Goal: Book appointment/travel/reservation

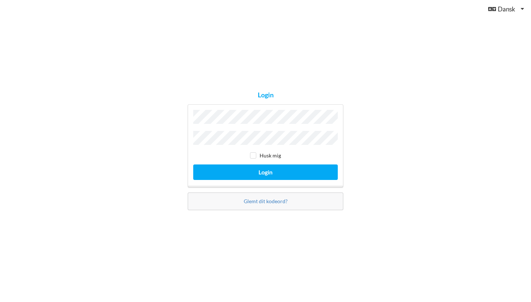
click at [265, 170] on button "Login" at bounding box center [265, 171] width 144 height 15
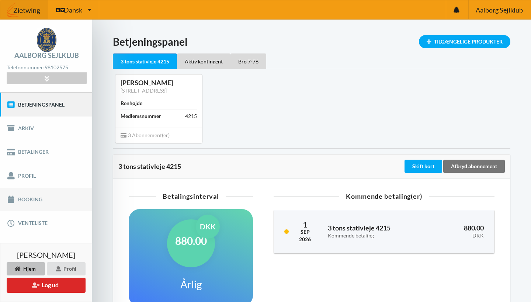
click at [32, 198] on link "Booking" at bounding box center [46, 200] width 92 height 24
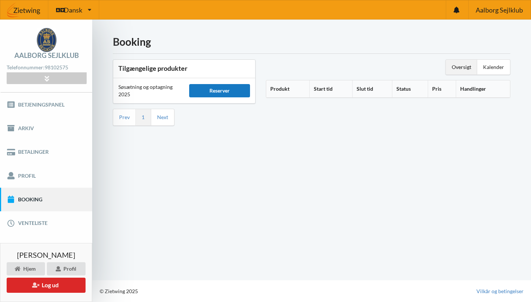
click at [228, 89] on div "Reserver" at bounding box center [219, 90] width 60 height 13
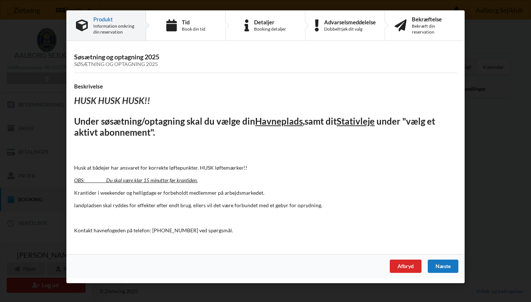
click at [447, 260] on div "Næste" at bounding box center [442, 265] width 31 height 13
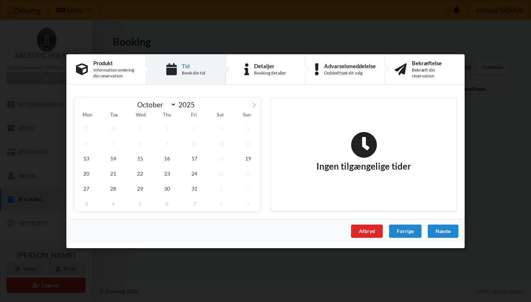
click at [254, 104] on icon at bounding box center [253, 104] width 5 height 5
click at [79, 104] on icon at bounding box center [80, 104] width 5 height 5
select select "9"
click at [87, 187] on span "27" at bounding box center [86, 188] width 24 height 15
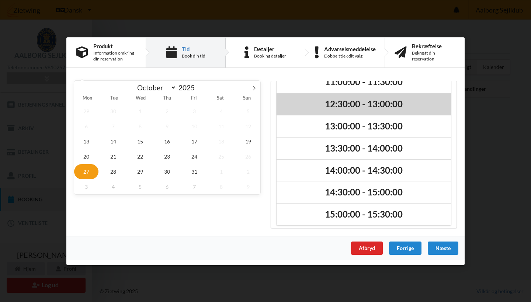
scroll to position [103, 0]
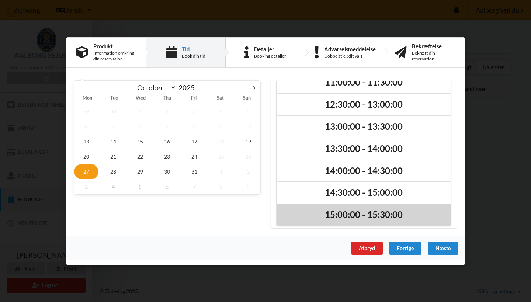
click at [308, 211] on h2 "15:00:00 - 15:30:00" at bounding box center [364, 214] width 164 height 11
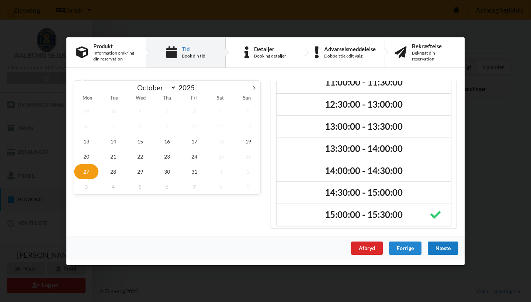
click at [443, 248] on div "Næste" at bounding box center [442, 247] width 31 height 13
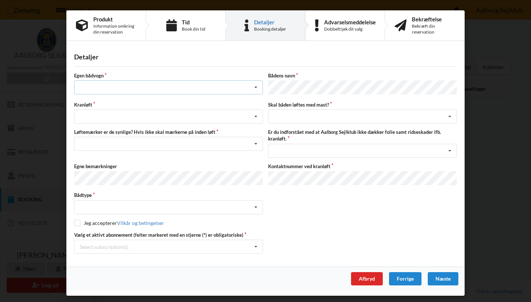
click at [220, 85] on div "Intet valg ja nej" at bounding box center [168, 87] width 189 height 14
click at [222, 76] on label "Egen bådvogn" at bounding box center [168, 75] width 189 height 7
click at [224, 89] on div "Intet valg ja nej" at bounding box center [168, 87] width 189 height 14
click at [211, 131] on div "nej" at bounding box center [168, 128] width 188 height 14
click at [216, 114] on div "Søsætning Optagning" at bounding box center [168, 116] width 189 height 14
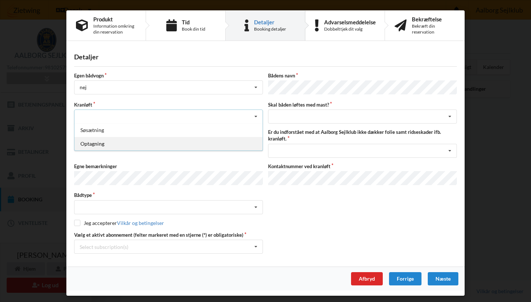
click at [211, 141] on div "Optagning" at bounding box center [168, 144] width 188 height 14
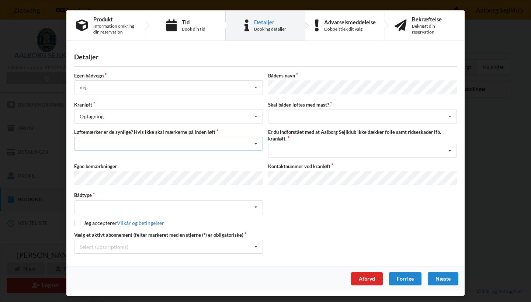
click at [211, 141] on div "Nej, jeg kontakter havnekontoret inden løft og får dem sat på Ja, mine mærker e…" at bounding box center [168, 144] width 189 height 14
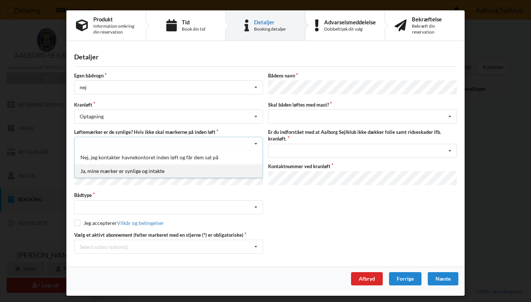
click at [204, 170] on div "Ja, mine mærker er synlige og intakte" at bounding box center [168, 171] width 188 height 14
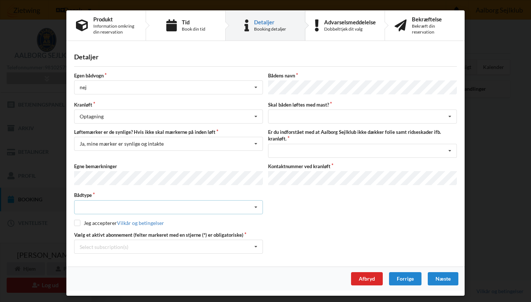
click at [202, 205] on div "Intet valgt Sejlbåd Motorbåd Motorsejler [PERSON_NAME]" at bounding box center [168, 207] width 189 height 14
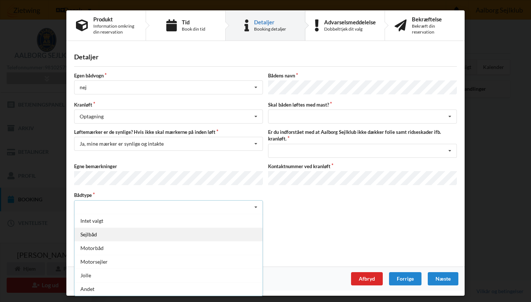
click at [200, 229] on div "Sejlbåd" at bounding box center [168, 234] width 188 height 14
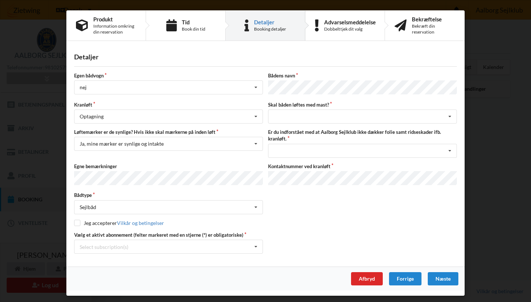
click at [77, 221] on input "checkbox" at bounding box center [77, 223] width 6 height 6
checkbox input "true"
click at [133, 242] on div "Select subscription(s) * 3 tons stativleje 4215 Aktiv kontingent * Bro 7-76" at bounding box center [168, 246] width 189 height 14
click at [229, 220] on div "Jeg accepterer Vilkår og betingelser" at bounding box center [265, 222] width 382 height 7
click at [222, 244] on div "Select subscription(s) * 3 tons stativleje 4215 Aktiv kontingent * Bro 7-76" at bounding box center [168, 246] width 189 height 14
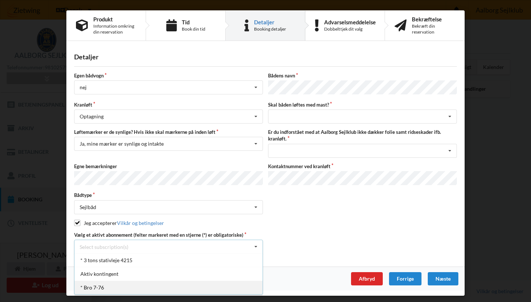
click at [205, 280] on div "* Bro 7-76" at bounding box center [168, 287] width 188 height 14
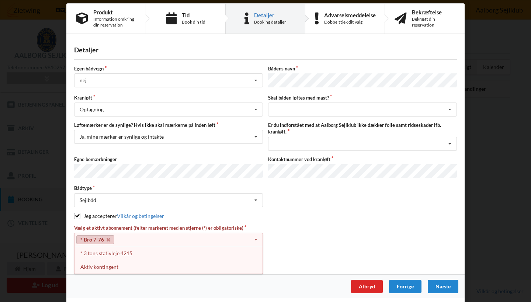
scroll to position [7, 0]
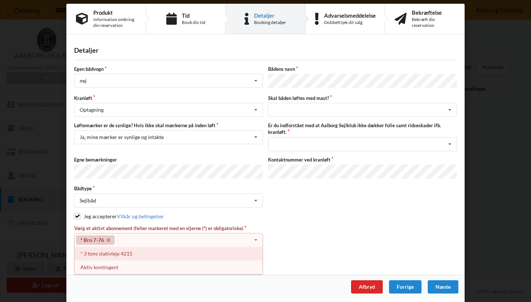
click at [201, 253] on div "* 3 tons stativleje 4215" at bounding box center [168, 254] width 188 height 14
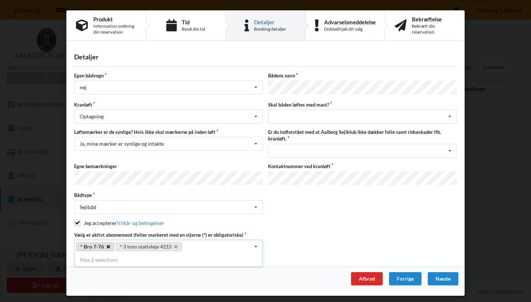
click at [107, 246] on icon at bounding box center [108, 246] width 4 height 5
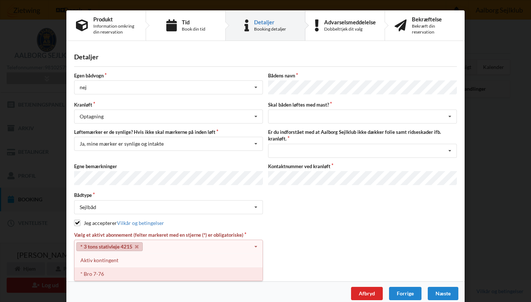
click at [110, 270] on div "* Bro 7-76" at bounding box center [168, 274] width 188 height 14
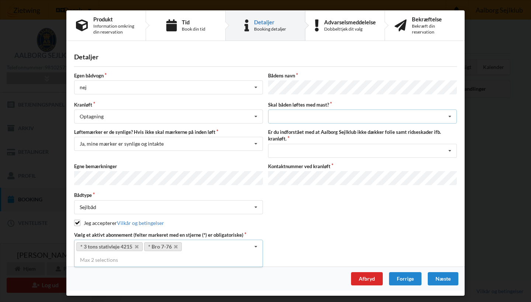
click at [324, 112] on div "intet valg ja nej" at bounding box center [362, 116] width 189 height 14
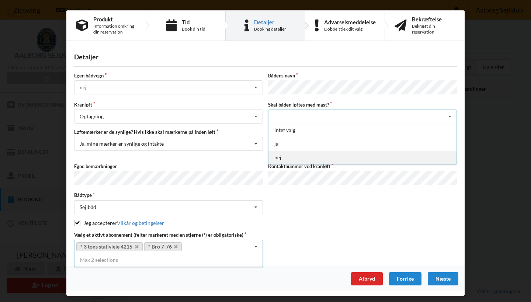
click at [313, 154] on div "nej" at bounding box center [362, 157] width 188 height 14
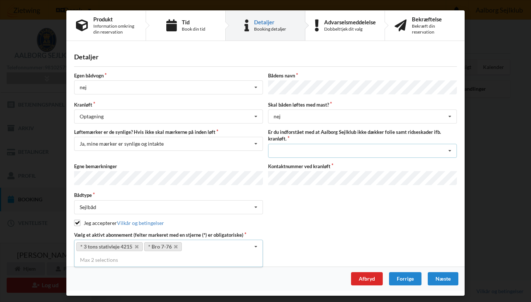
click at [314, 145] on div "Jeg har tæpper med og tager selv ansvaret for eventuelle folie samt ridseskader…" at bounding box center [362, 151] width 189 height 14
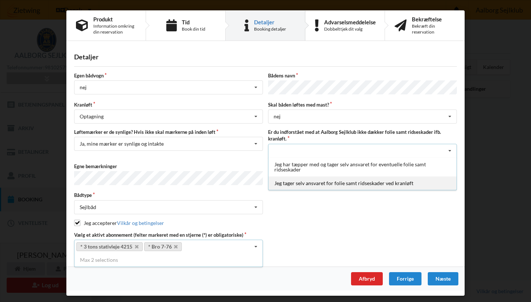
click at [310, 181] on div "Jeg tager selv ansvaret for folie samt ridseskader ved kranløft" at bounding box center [362, 183] width 188 height 14
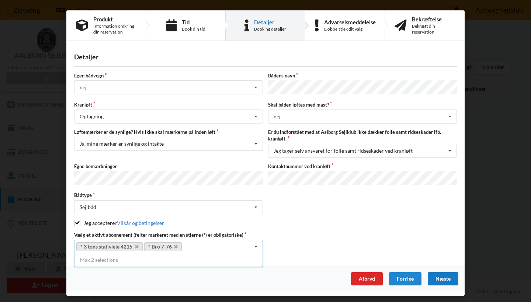
click at [441, 277] on div "Næste" at bounding box center [442, 278] width 31 height 13
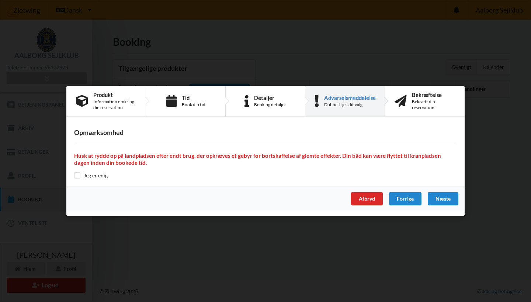
click at [79, 176] on input "checkbox" at bounding box center [77, 175] width 6 height 6
checkbox input "true"
click at [444, 199] on div "Næste" at bounding box center [442, 198] width 31 height 13
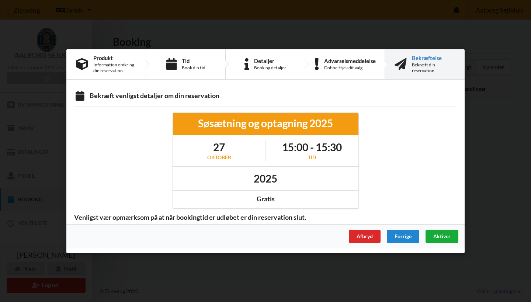
click at [439, 235] on span "Aktiver" at bounding box center [441, 235] width 17 height 6
